Goal: Navigation & Orientation: Find specific page/section

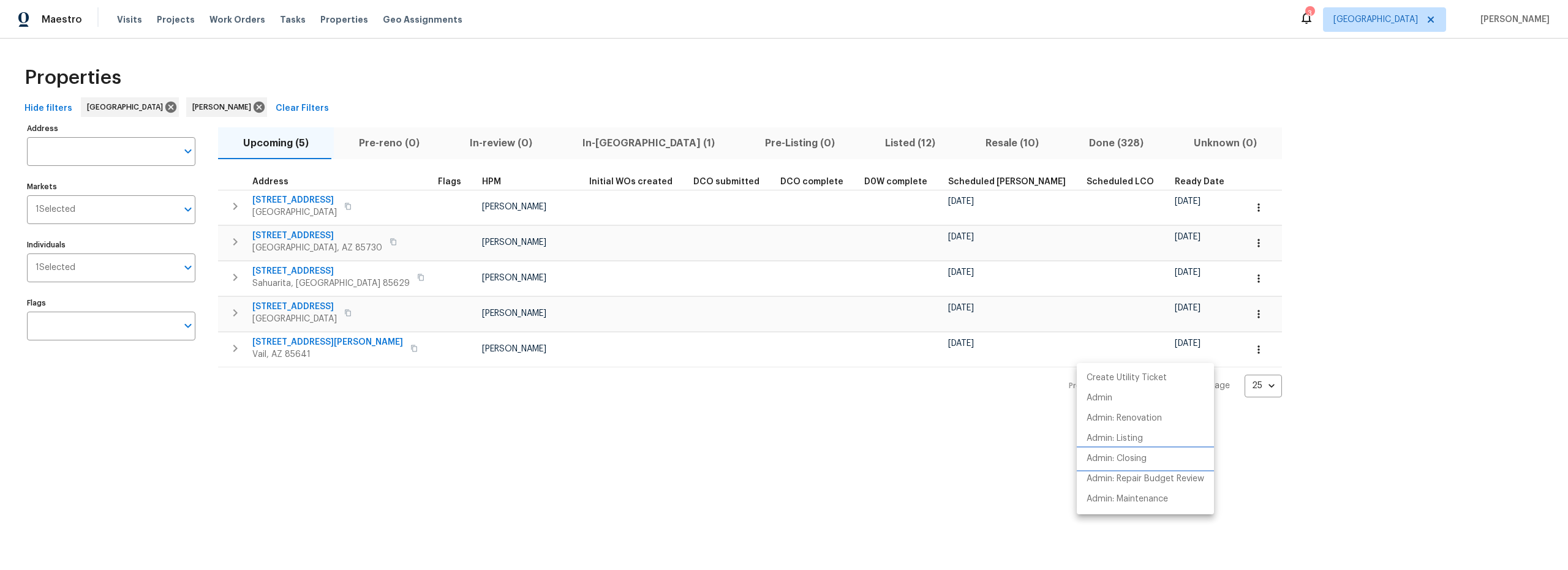
click at [1132, 463] on p "Admin: Closing" at bounding box center [1116, 458] width 60 height 13
click at [667, 77] on div at bounding box center [784, 285] width 1568 height 570
click at [967, 146] on span "Resale (10)" at bounding box center [1011, 142] width 89 height 17
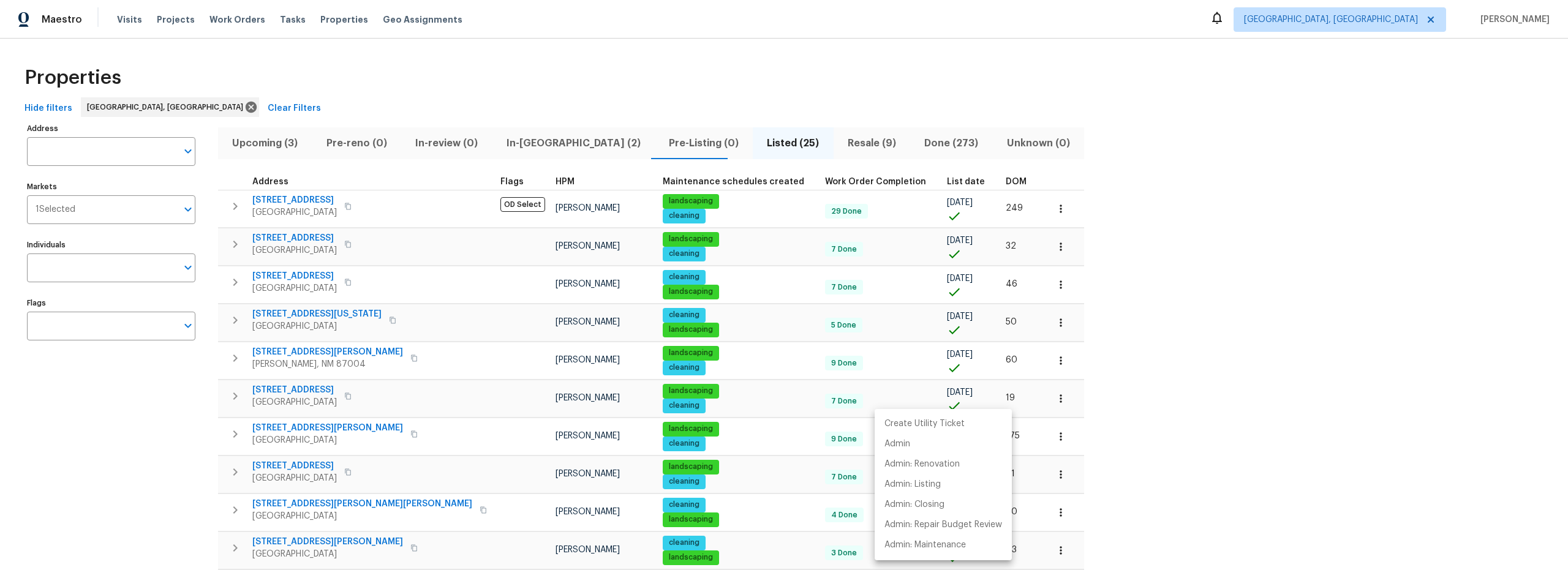
scroll to position [604, 0]
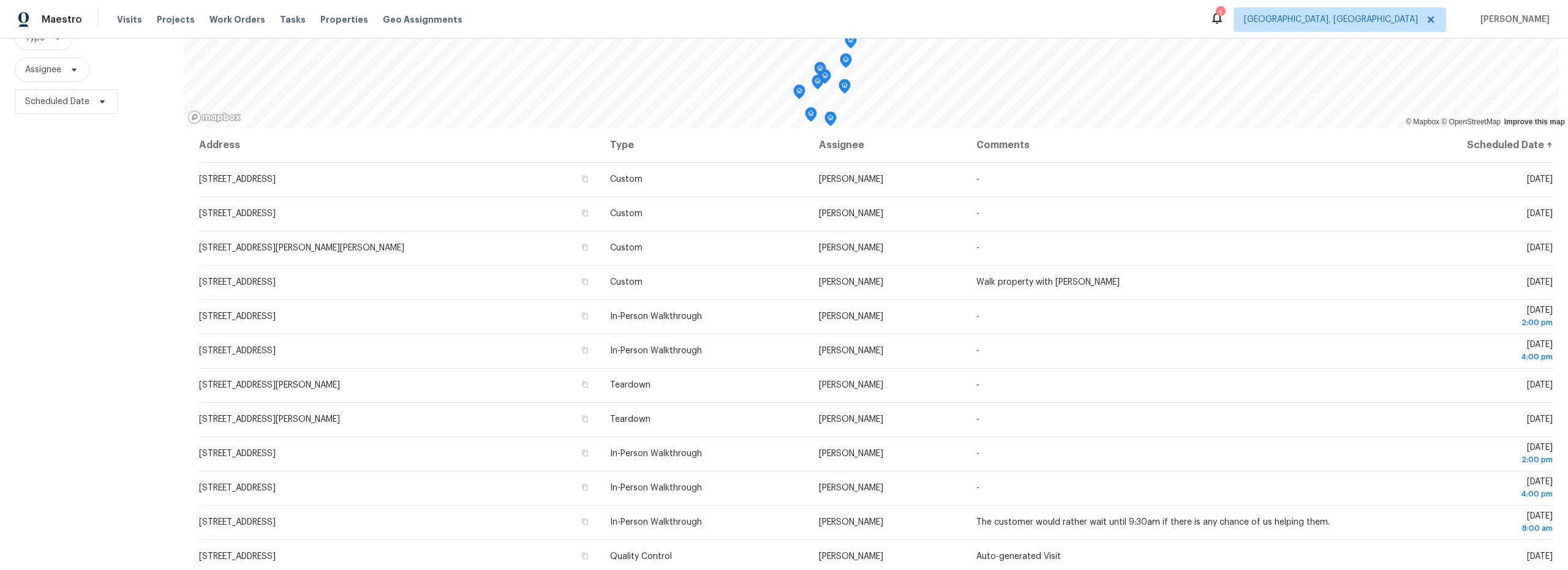
scroll to position [130, 0]
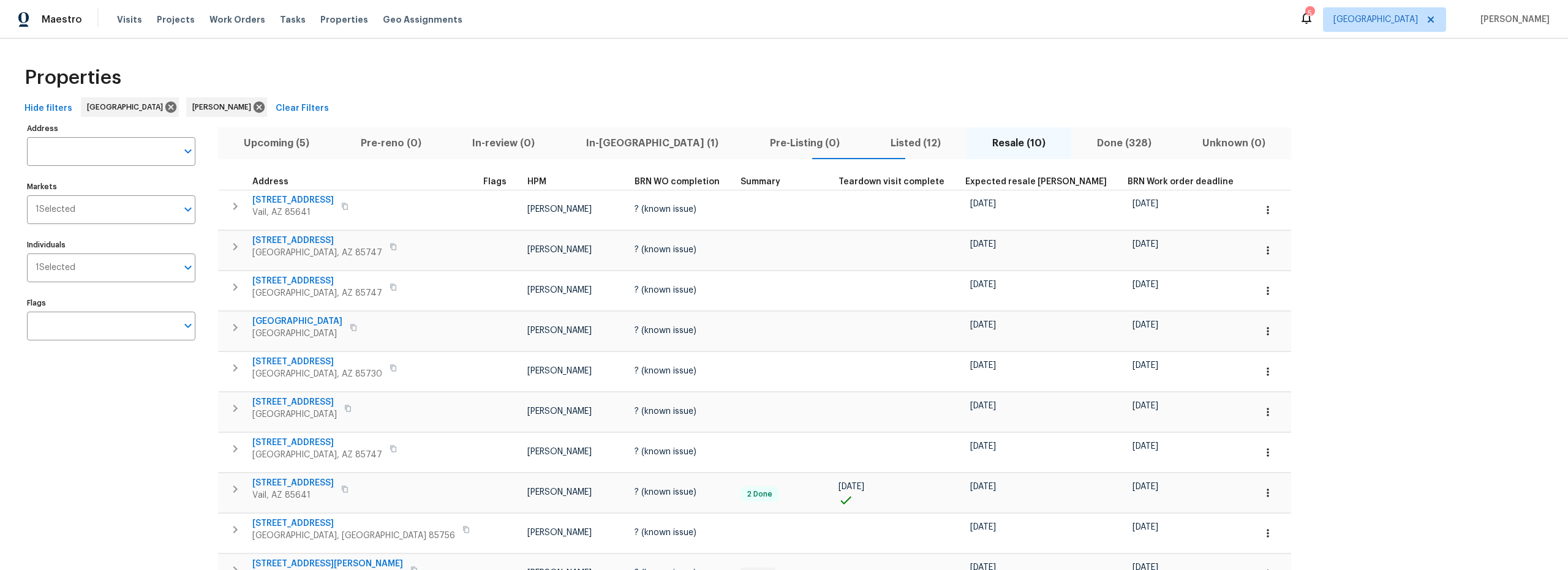
click at [273, 144] on span "Upcoming (5)" at bounding box center [276, 142] width 102 height 17
